Goal: Transaction & Acquisition: Purchase product/service

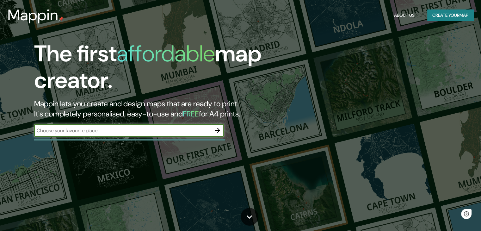
click at [100, 132] on input "text" at bounding box center [122, 130] width 177 height 7
type input "tumbes"
click at [213, 133] on button "button" at bounding box center [217, 130] width 13 height 13
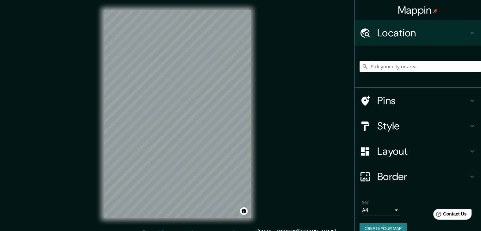
click at [427, 64] on input "Pick your city or area" at bounding box center [421, 66] width 122 height 11
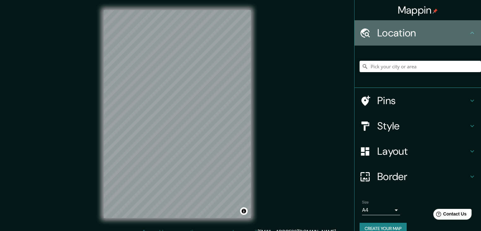
click at [446, 42] on div "Location" at bounding box center [418, 32] width 127 height 25
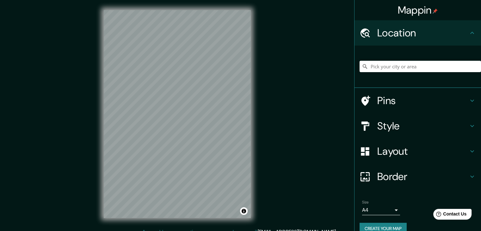
click at [441, 55] on div at bounding box center [421, 67] width 122 height 32
click at [430, 68] on input "Pick your city or area" at bounding box center [421, 66] width 122 height 11
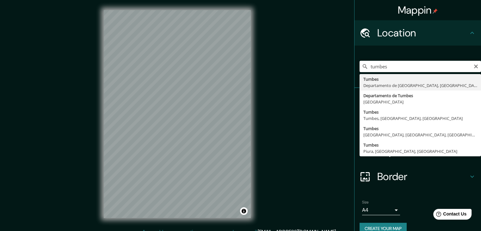
type input "Tumbes, [GEOGRAPHIC_DATA], [GEOGRAPHIC_DATA]"
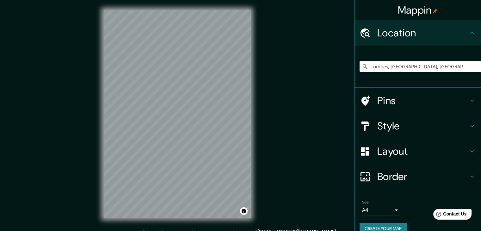
click at [416, 100] on h4 "Pins" at bounding box center [422, 100] width 91 height 13
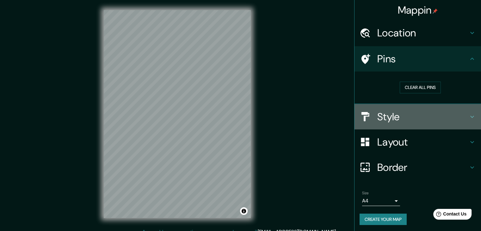
click at [419, 112] on h4 "Style" at bounding box center [422, 116] width 91 height 13
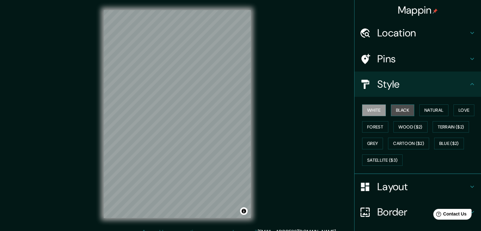
click at [394, 109] on button "Black" at bounding box center [403, 110] width 24 height 12
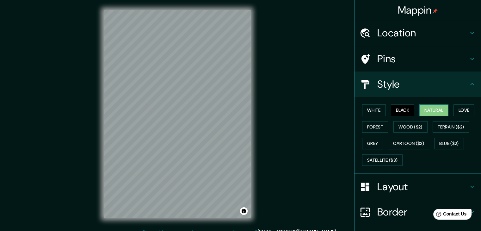
click at [424, 112] on button "Natural" at bounding box center [434, 110] width 29 height 12
click at [395, 112] on button "Black" at bounding box center [403, 110] width 24 height 12
click at [437, 112] on button "Natural" at bounding box center [434, 110] width 29 height 12
click at [464, 109] on button "Love" at bounding box center [464, 110] width 21 height 12
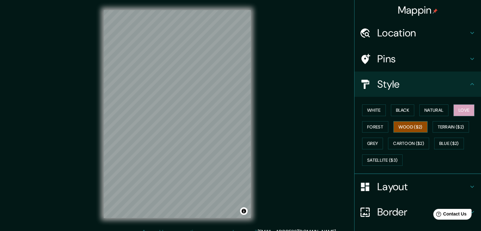
click at [403, 127] on button "Wood ($2)" at bounding box center [411, 127] width 34 height 12
click at [379, 128] on button "Forest" at bounding box center [375, 127] width 26 height 12
click at [412, 110] on div "White Black Natural Love Forest Wood ($2) Terrain ($2) Grey Cartoon ($2) Blue (…" at bounding box center [421, 135] width 122 height 66
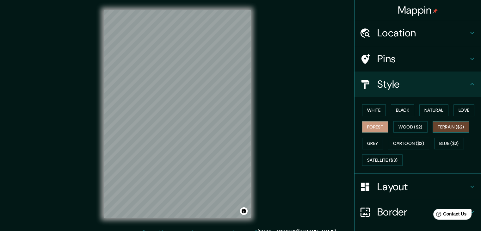
click at [434, 121] on button "Terrain ($2)" at bounding box center [451, 127] width 37 height 12
click at [370, 139] on button "Grey" at bounding box center [372, 144] width 21 height 12
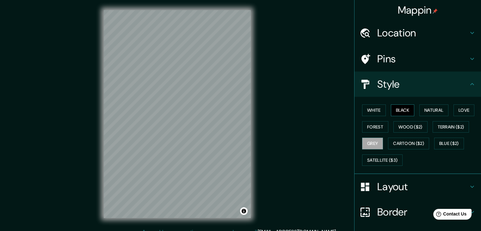
click at [402, 115] on button "Black" at bounding box center [403, 110] width 24 height 12
click at [377, 159] on button "Satellite ($3)" at bounding box center [382, 160] width 41 height 12
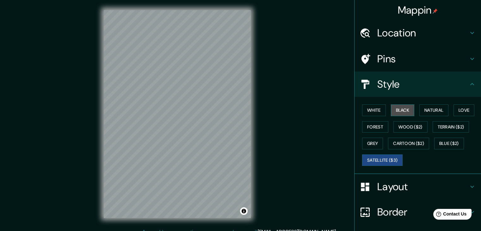
click at [402, 110] on button "Black" at bounding box center [403, 110] width 24 height 12
click at [396, 183] on h4 "Layout" at bounding box center [422, 186] width 91 height 13
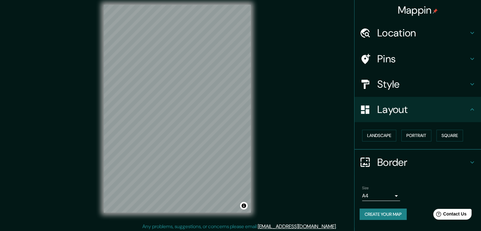
scroll to position [7, 0]
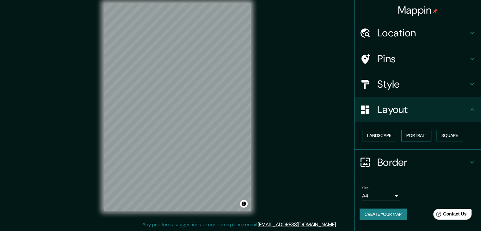
click at [410, 138] on button "Portrait" at bounding box center [417, 136] width 30 height 12
click at [390, 138] on button "Landscape" at bounding box center [379, 136] width 34 height 12
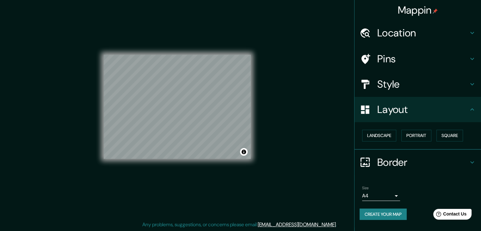
click at [434, 135] on div "Landscape [GEOGRAPHIC_DATA]" at bounding box center [421, 135] width 122 height 17
click at [444, 135] on button "Square" at bounding box center [450, 136] width 27 height 12
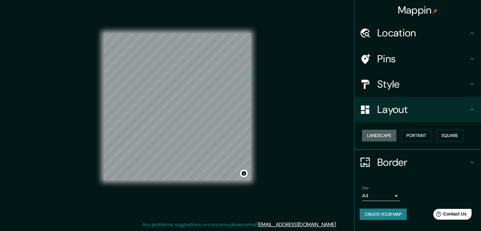
click at [396, 138] on button "Landscape" at bounding box center [379, 136] width 34 height 12
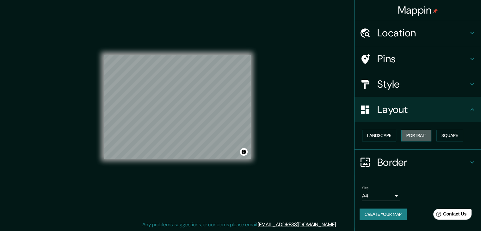
click at [418, 135] on button "Portrait" at bounding box center [417, 136] width 30 height 12
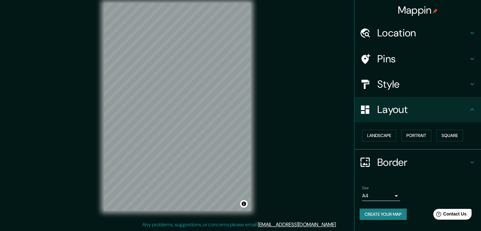
click at [423, 159] on h4 "Border" at bounding box center [422, 162] width 91 height 13
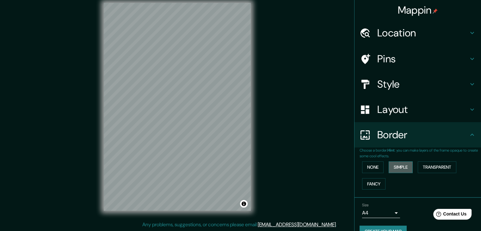
click at [408, 165] on button "Simple" at bounding box center [401, 167] width 24 height 12
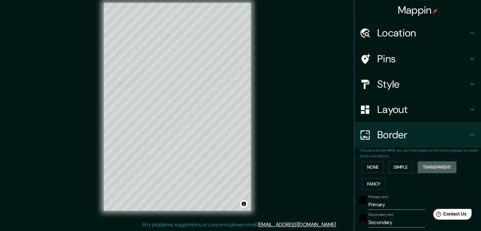
click at [430, 165] on button "Transparent" at bounding box center [437, 167] width 39 height 12
click at [371, 180] on button "Fancy" at bounding box center [373, 184] width 23 height 12
click at [369, 171] on button "None" at bounding box center [373, 167] width 22 height 12
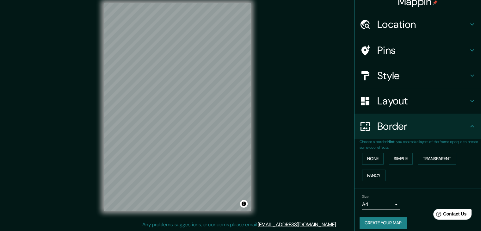
scroll to position [13, 0]
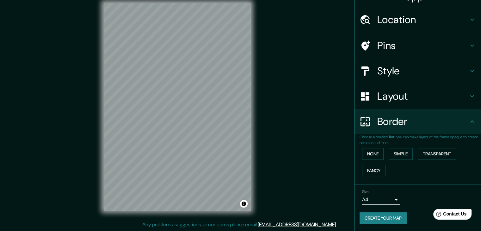
click at [393, 218] on button "Create your map" at bounding box center [383, 218] width 47 height 12
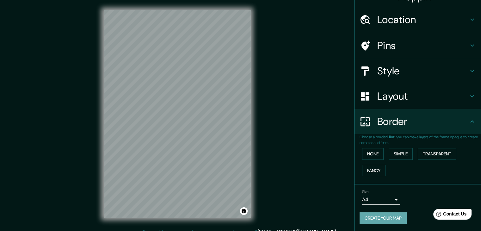
click at [385, 212] on button "Create your map" at bounding box center [383, 218] width 47 height 12
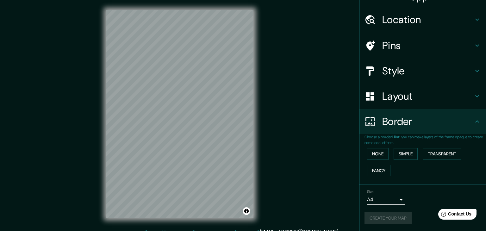
click at [392, 198] on body "Mappin Location [GEOGRAPHIC_DATA], [GEOGRAPHIC_DATA], [GEOGRAPHIC_DATA] Pins St…" at bounding box center [243, 115] width 486 height 231
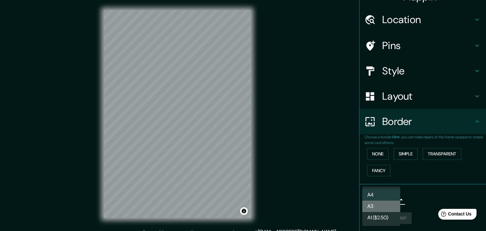
click at [391, 207] on li "A3" at bounding box center [381, 206] width 38 height 11
type input "a4"
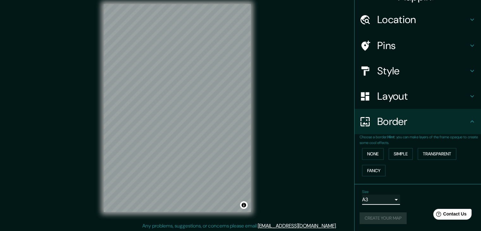
scroll to position [7, 0]
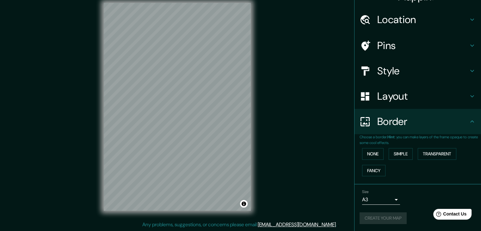
click at [322, 190] on div "Mappin Location [GEOGRAPHIC_DATA], [GEOGRAPHIC_DATA], [GEOGRAPHIC_DATA] Pins St…" at bounding box center [240, 112] width 481 height 238
click at [389, 218] on button "Create your map" at bounding box center [383, 218] width 47 height 12
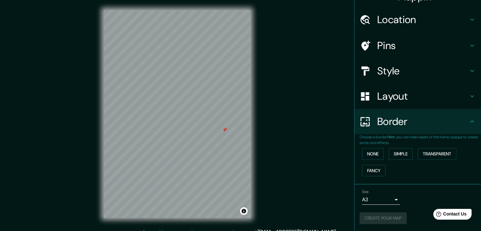
click at [287, 100] on div "Mappin Location [GEOGRAPHIC_DATA], [GEOGRAPHIC_DATA], [GEOGRAPHIC_DATA] Pins St…" at bounding box center [240, 119] width 481 height 238
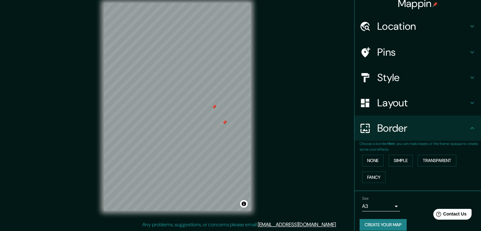
scroll to position [13, 0]
